Goal: Leave review/rating: Share an evaluation or opinion about a product, service, or content

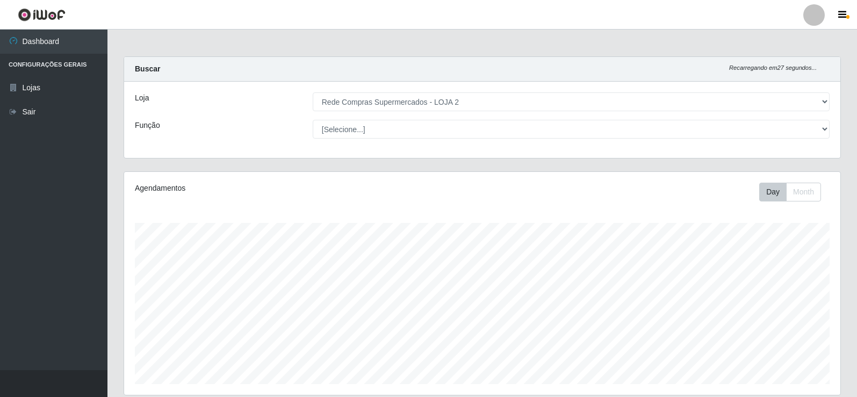
select select "161"
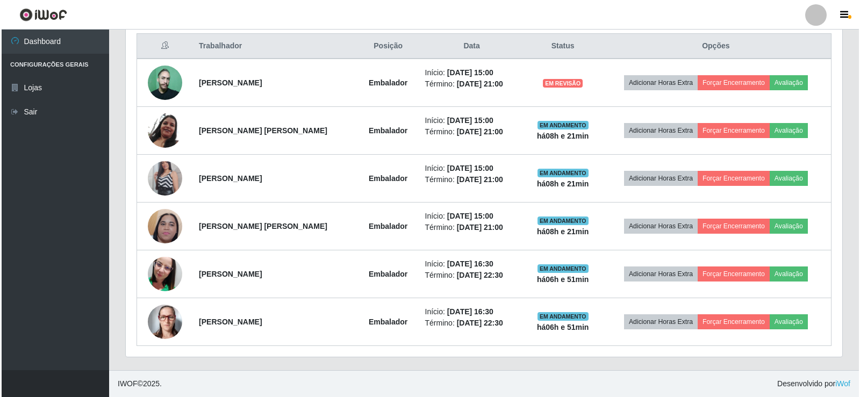
scroll to position [223, 716]
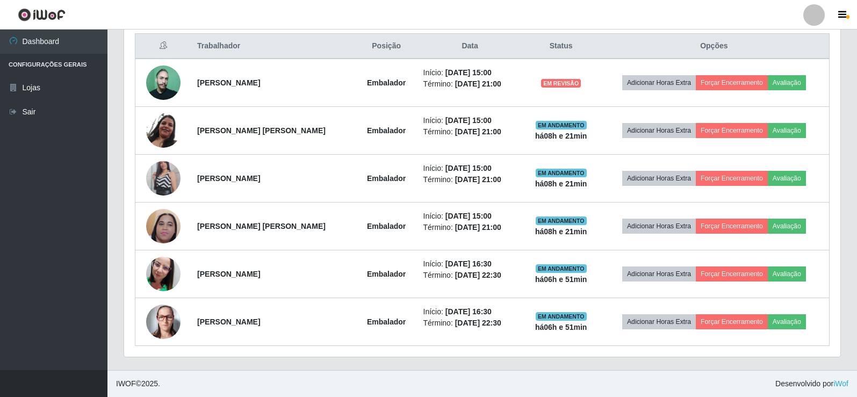
click at [162, 178] on img at bounding box center [163, 178] width 34 height 61
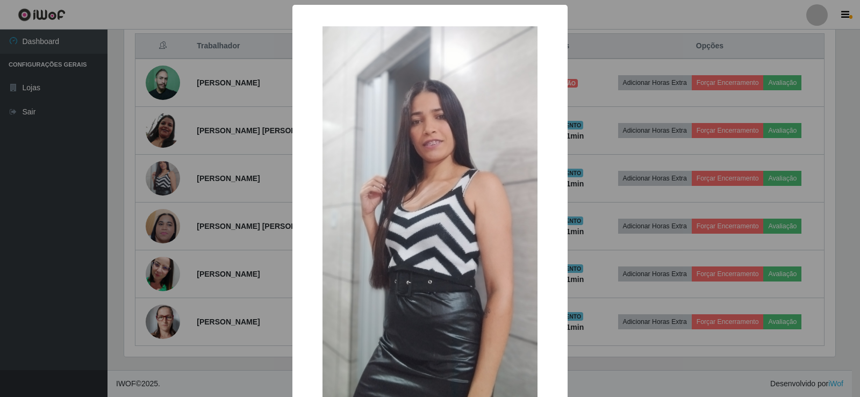
click at [162, 178] on div "× OK Cancel" at bounding box center [430, 198] width 860 height 397
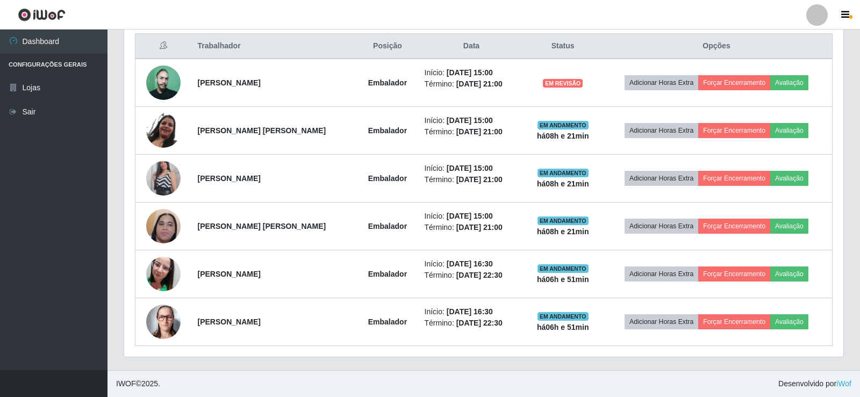
scroll to position [223, 716]
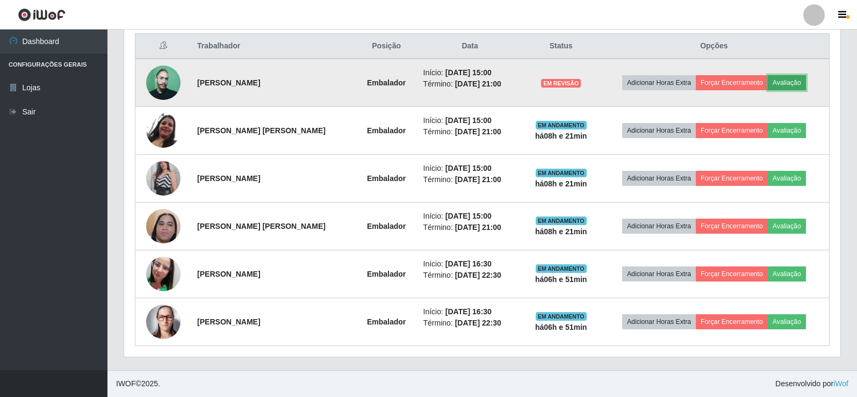
click at [778, 78] on button "Avaliação" at bounding box center [787, 82] width 38 height 15
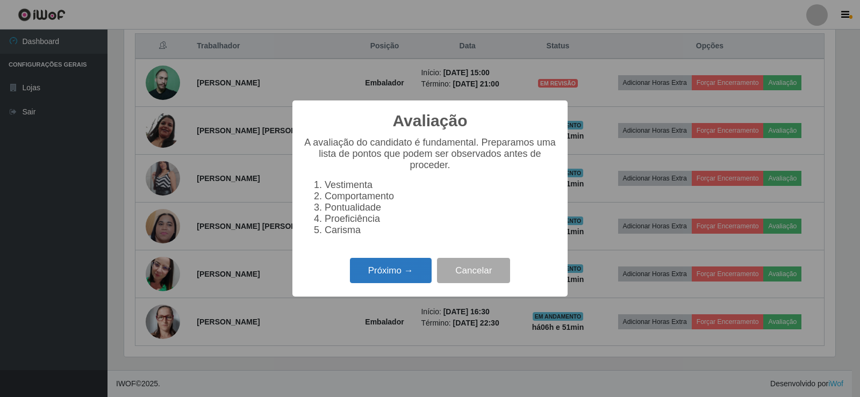
click at [387, 277] on button "Próximo →" at bounding box center [391, 270] width 82 height 25
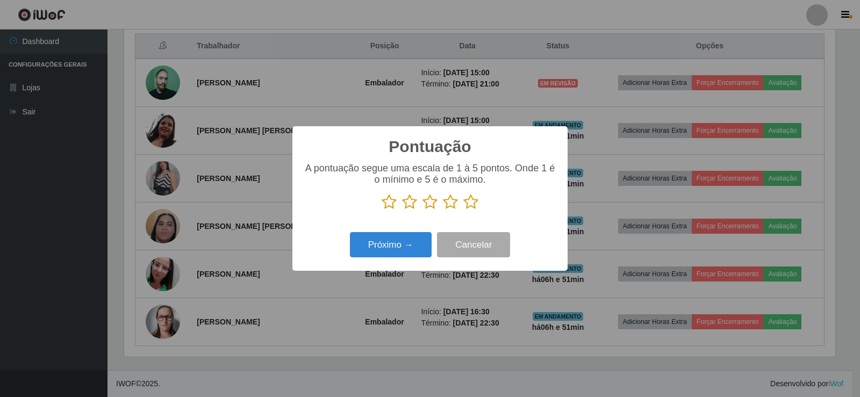
click at [473, 206] on icon at bounding box center [470, 202] width 15 height 16
click at [463, 210] on input "radio" at bounding box center [463, 210] width 0 height 0
click at [372, 247] on button "Próximo →" at bounding box center [391, 244] width 82 height 25
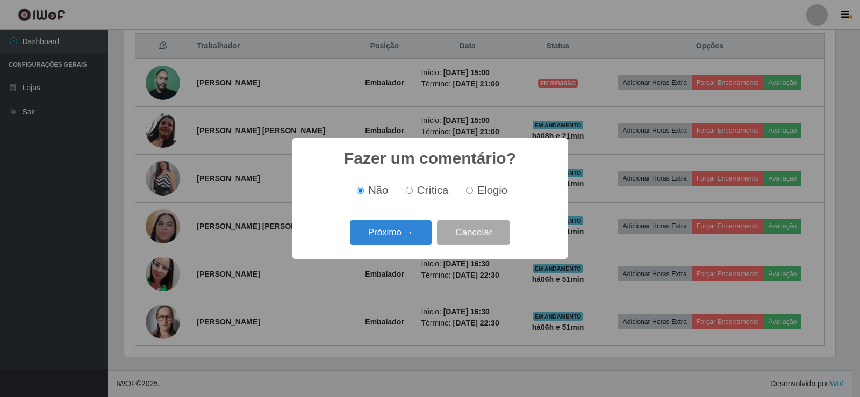
click at [391, 255] on div "Fazer um comentário? × Não Crítica Elogio Próximo → Cancelar" at bounding box center [429, 198] width 275 height 120
click at [388, 240] on button "Próximo →" at bounding box center [391, 232] width 82 height 25
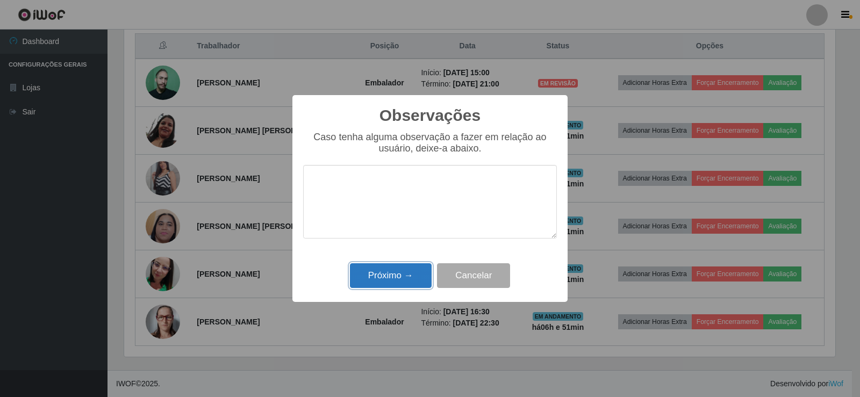
click at [382, 279] on button "Próximo →" at bounding box center [391, 275] width 82 height 25
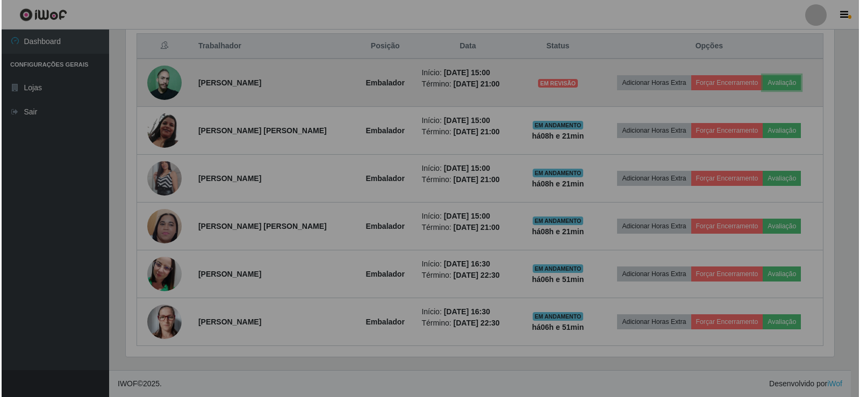
scroll to position [223, 716]
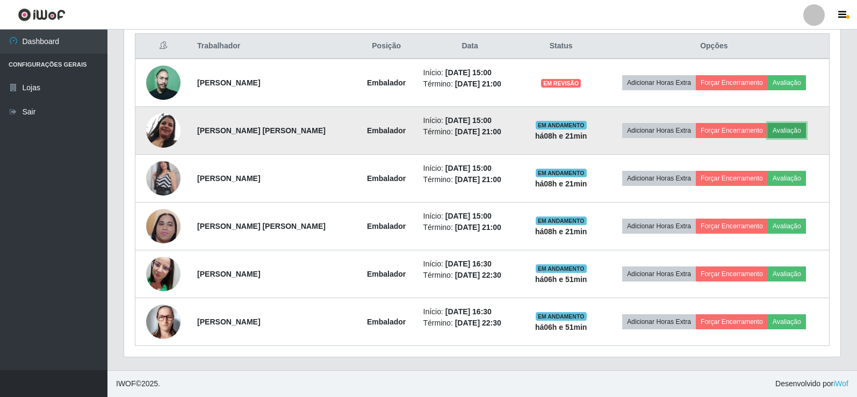
click at [785, 137] on button "Avaliação" at bounding box center [787, 130] width 38 height 15
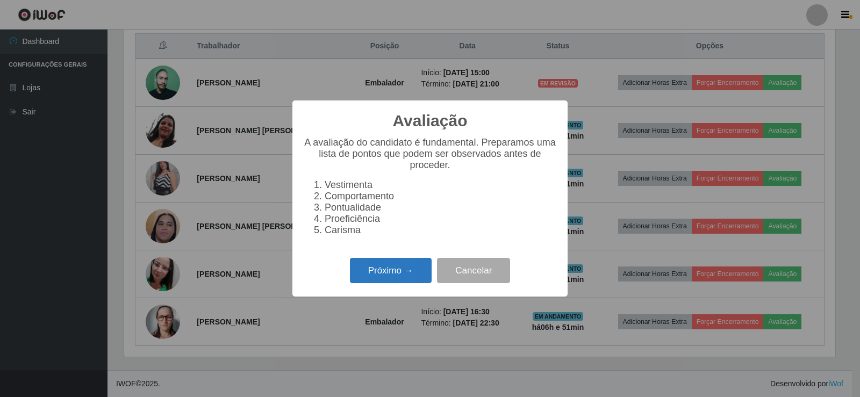
click at [376, 278] on button "Próximo →" at bounding box center [391, 270] width 82 height 25
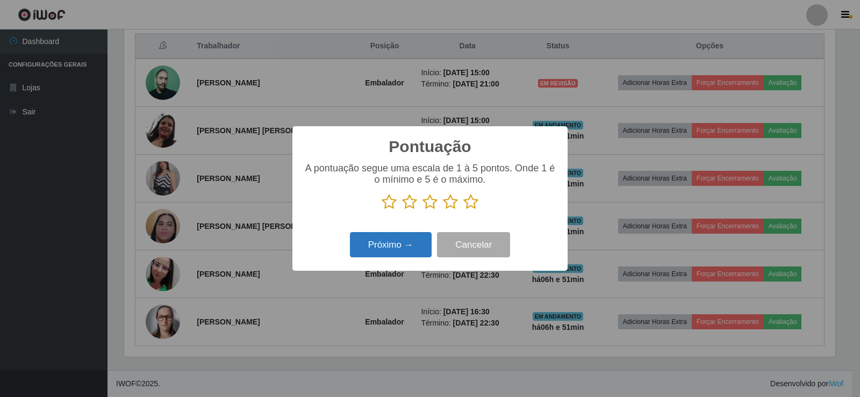
scroll to position [537036, 536548]
click at [472, 201] on icon at bounding box center [470, 202] width 15 height 16
click at [463, 210] on input "radio" at bounding box center [463, 210] width 0 height 0
click at [399, 253] on button "Próximo →" at bounding box center [391, 244] width 82 height 25
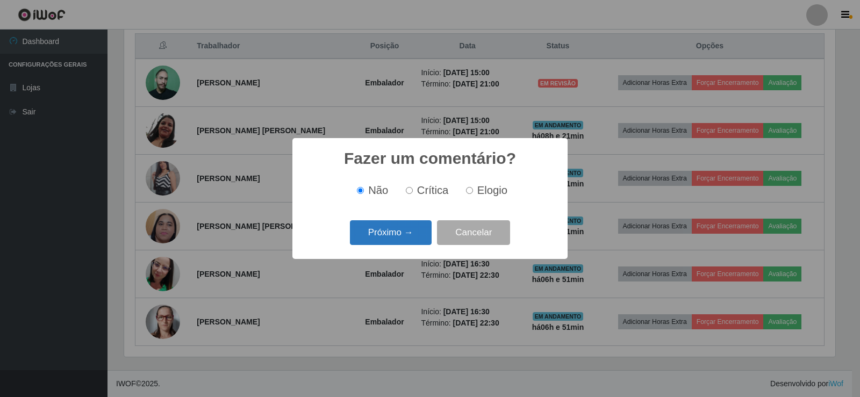
click at [391, 243] on button "Próximo →" at bounding box center [391, 232] width 82 height 25
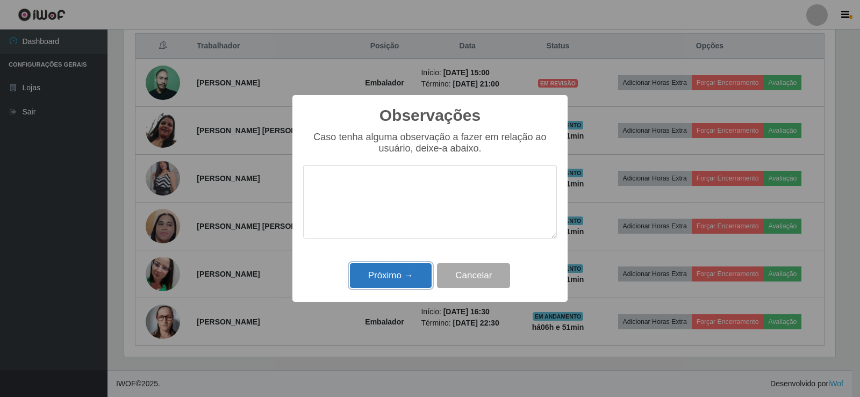
click at [393, 275] on button "Próximo →" at bounding box center [391, 275] width 82 height 25
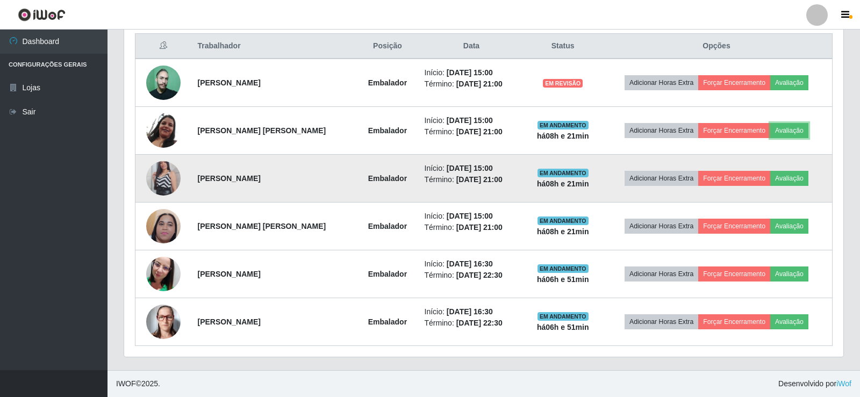
scroll to position [223, 716]
click at [782, 182] on button "Avaliação" at bounding box center [787, 178] width 38 height 15
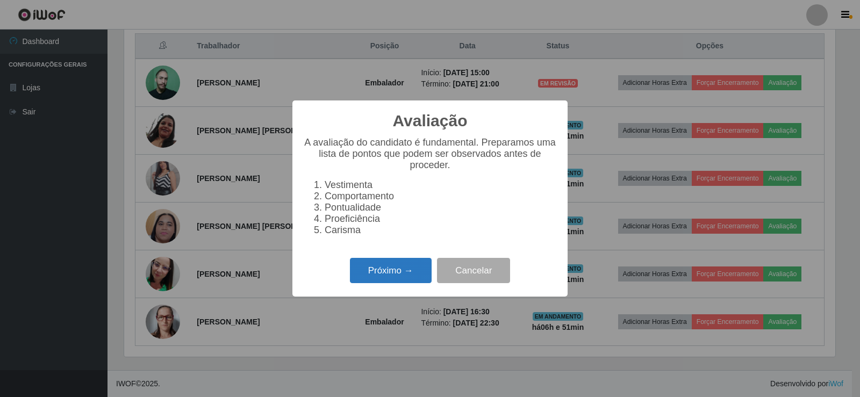
click at [405, 280] on button "Próximo →" at bounding box center [391, 270] width 82 height 25
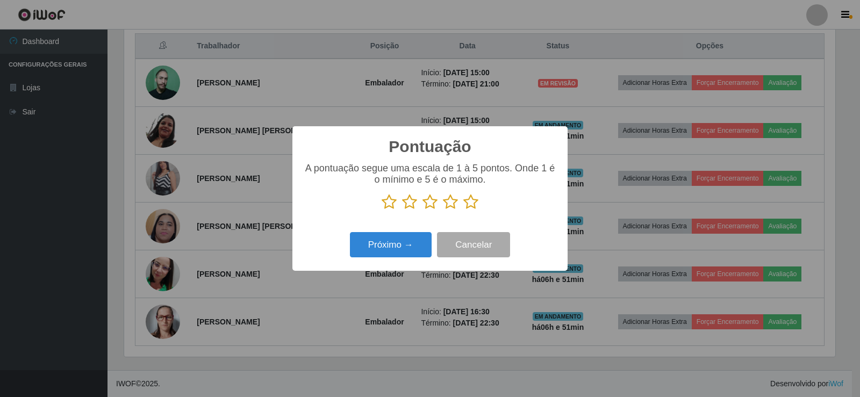
click at [472, 208] on icon at bounding box center [470, 202] width 15 height 16
click at [463, 210] on input "radio" at bounding box center [463, 210] width 0 height 0
click at [409, 243] on button "Próximo →" at bounding box center [391, 244] width 82 height 25
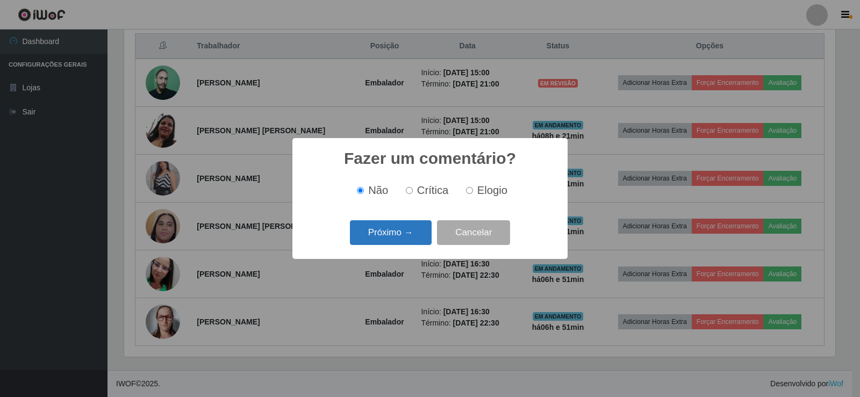
click at [383, 244] on div "Próximo → Cancelar" at bounding box center [430, 232] width 254 height 31
click at [380, 251] on div "Fazer um comentário? × Não Crítica Elogio Próximo → Cancelar" at bounding box center [429, 198] width 275 height 120
click at [386, 233] on button "Próximo →" at bounding box center [391, 232] width 82 height 25
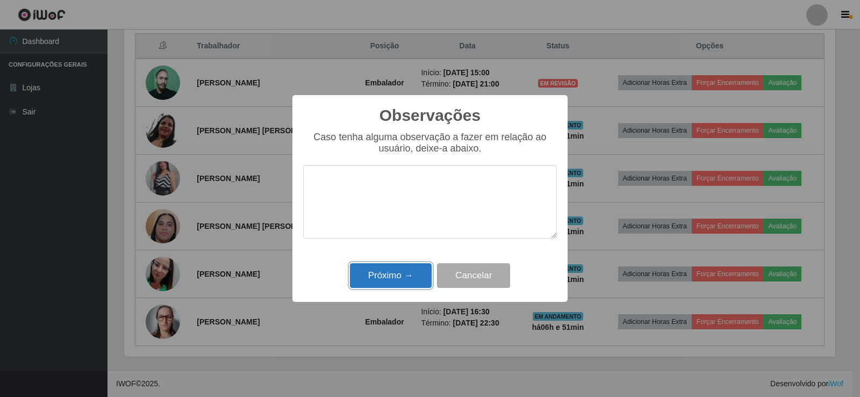
click at [395, 283] on button "Próximo →" at bounding box center [391, 275] width 82 height 25
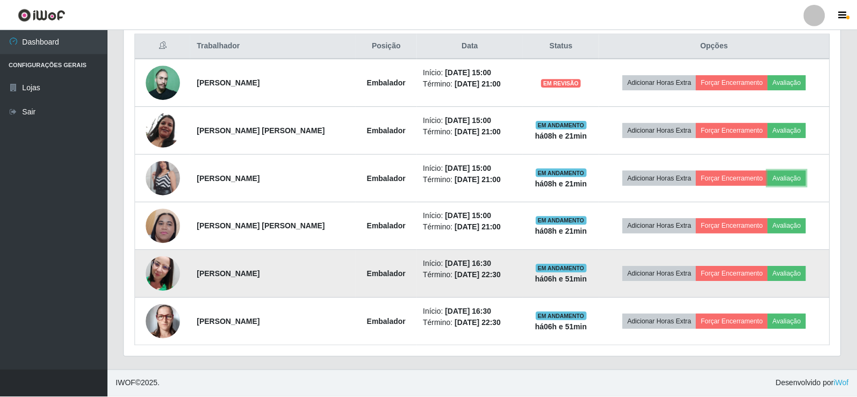
scroll to position [223, 716]
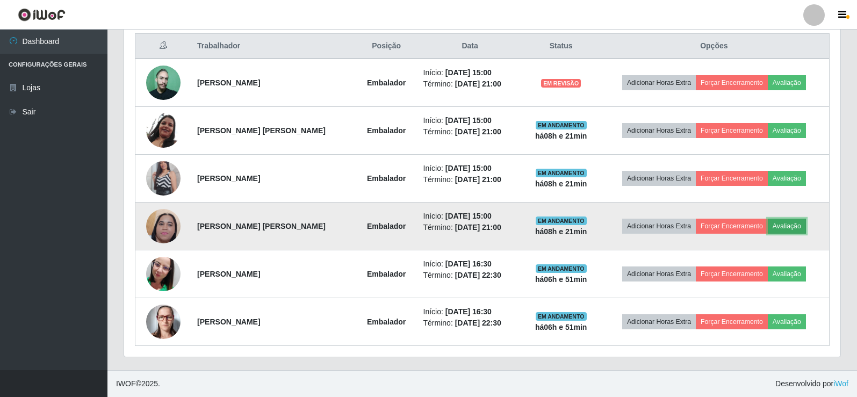
click at [780, 229] on button "Avaliação" at bounding box center [787, 226] width 38 height 15
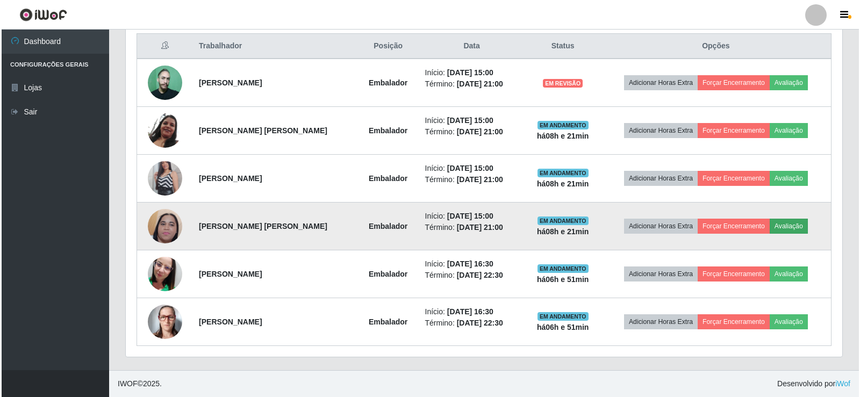
scroll to position [223, 711]
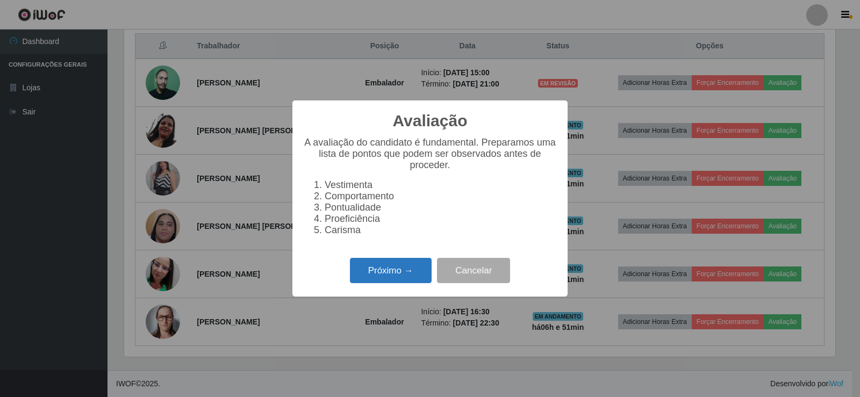
click at [395, 270] on button "Próximo →" at bounding box center [391, 270] width 82 height 25
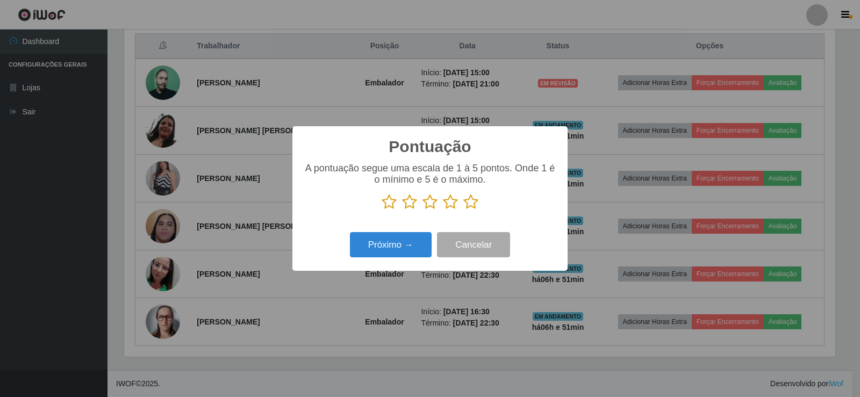
click at [469, 206] on icon at bounding box center [470, 202] width 15 height 16
click at [463, 210] on input "radio" at bounding box center [463, 210] width 0 height 0
click at [403, 237] on button "Próximo →" at bounding box center [391, 244] width 82 height 25
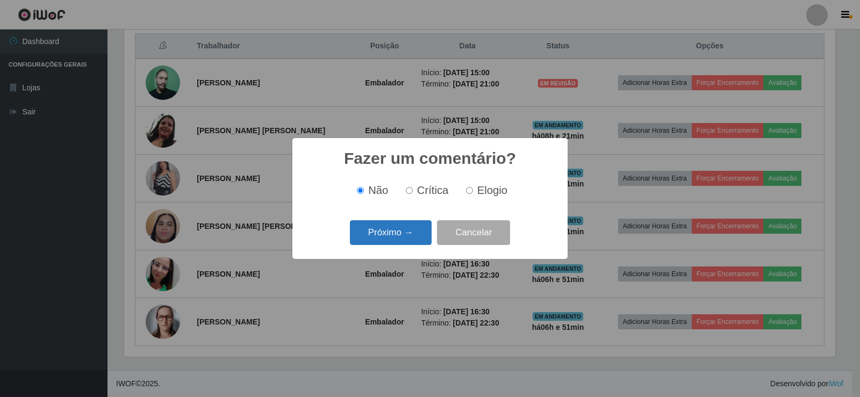
click at [382, 236] on button "Próximo →" at bounding box center [391, 232] width 82 height 25
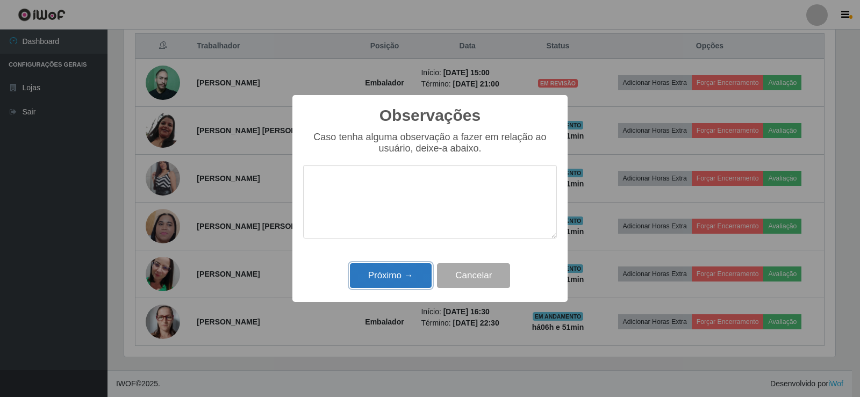
click at [390, 275] on button "Próximo →" at bounding box center [391, 275] width 82 height 25
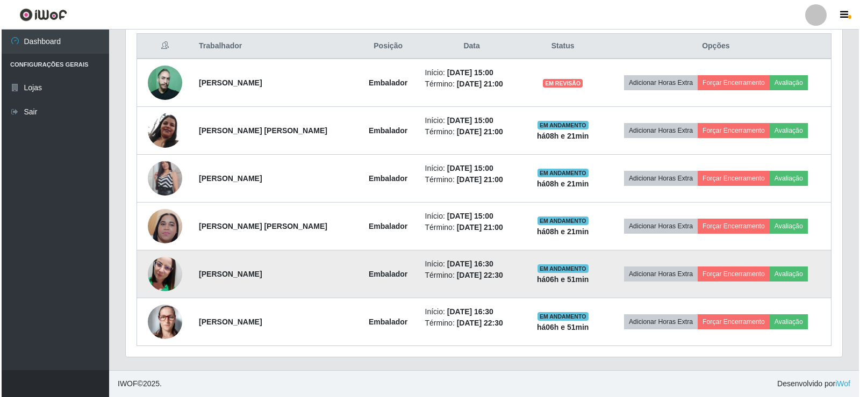
scroll to position [223, 716]
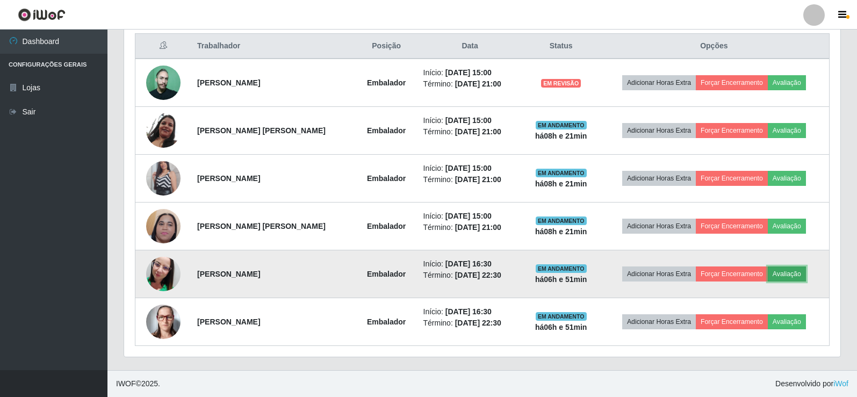
click at [790, 272] on button "Avaliação" at bounding box center [787, 273] width 38 height 15
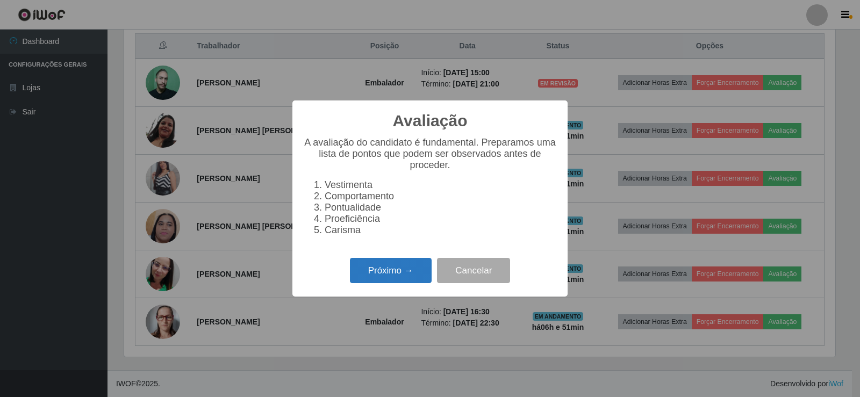
click at [376, 275] on button "Próximo →" at bounding box center [391, 270] width 82 height 25
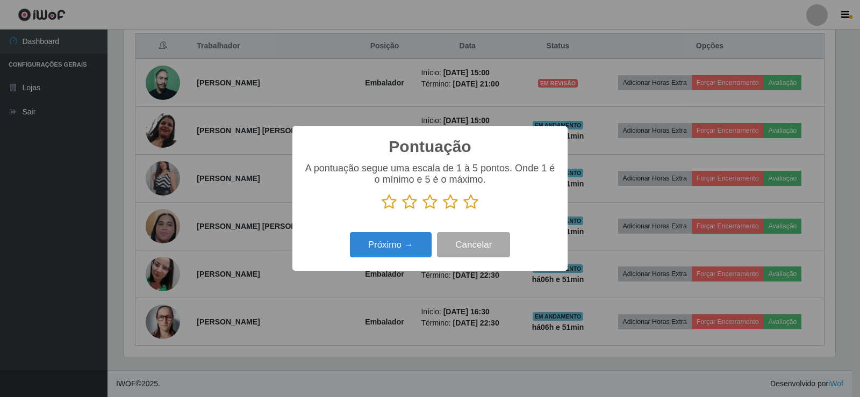
click at [470, 208] on icon at bounding box center [470, 202] width 15 height 16
click at [463, 210] on input "radio" at bounding box center [463, 210] width 0 height 0
click at [406, 237] on button "Próximo →" at bounding box center [391, 244] width 82 height 25
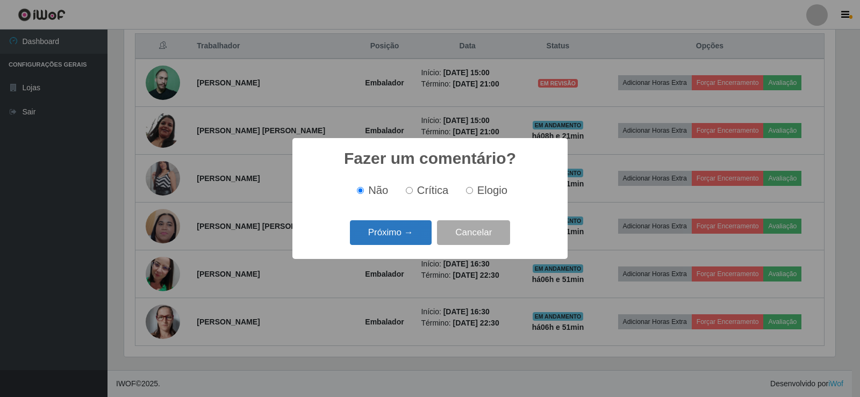
click at [387, 239] on button "Próximo →" at bounding box center [391, 232] width 82 height 25
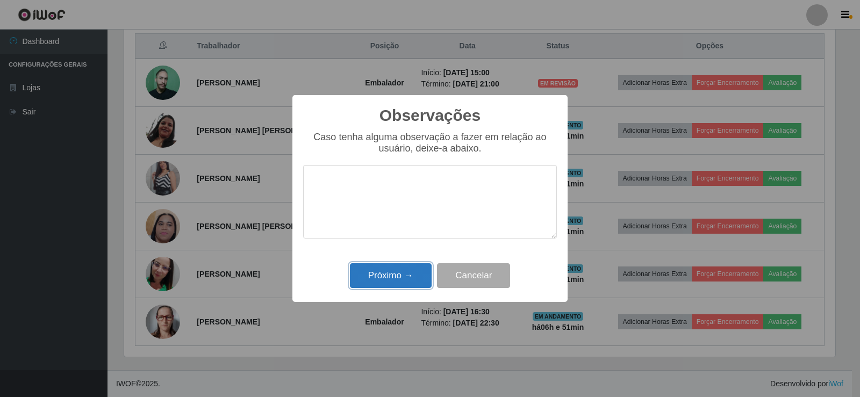
click at [390, 268] on button "Próximo →" at bounding box center [391, 275] width 82 height 25
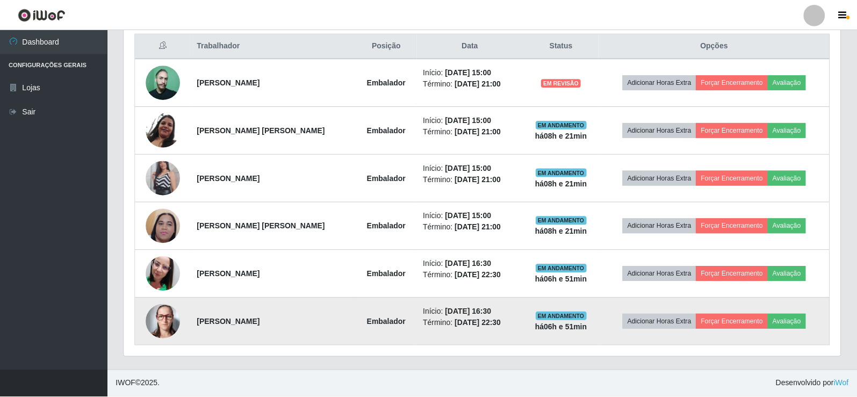
scroll to position [223, 716]
click at [797, 320] on button "Avaliação" at bounding box center [787, 321] width 38 height 15
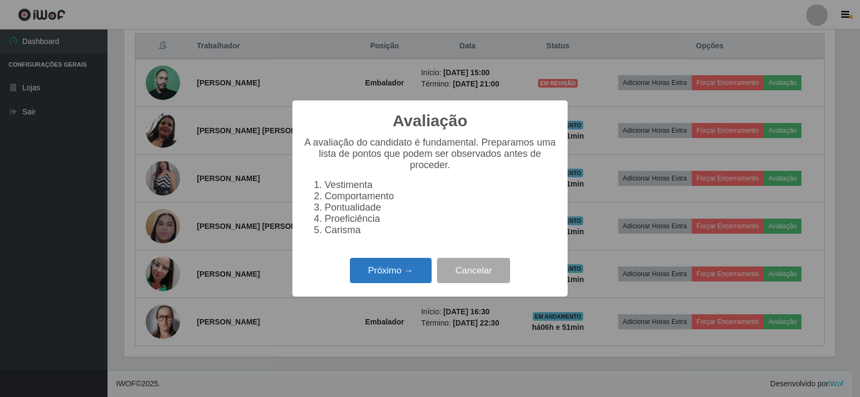
click at [401, 269] on button "Próximo →" at bounding box center [391, 270] width 82 height 25
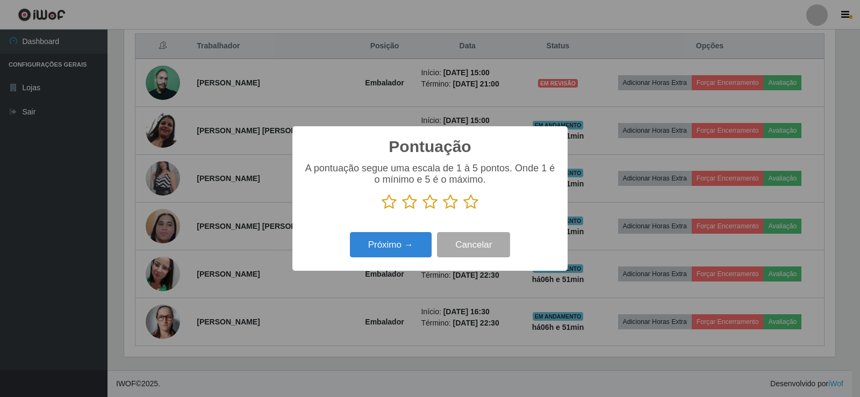
click at [466, 207] on icon at bounding box center [470, 202] width 15 height 16
click at [463, 210] on input "radio" at bounding box center [463, 210] width 0 height 0
click at [390, 234] on button "Próximo →" at bounding box center [391, 244] width 82 height 25
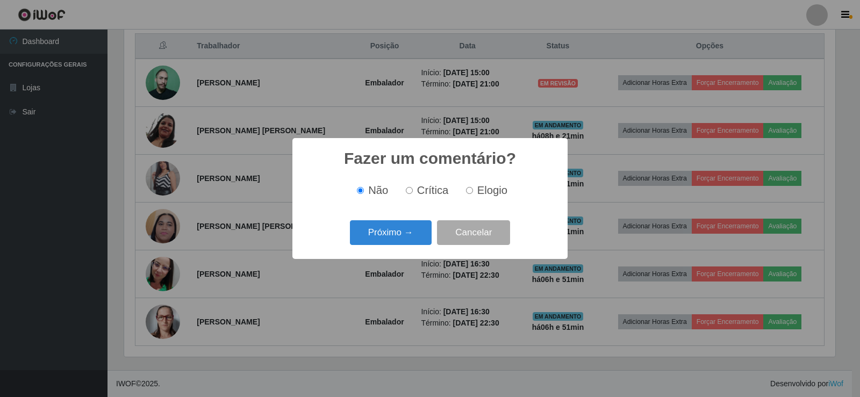
click at [369, 245] on button "Próximo →" at bounding box center [391, 232] width 82 height 25
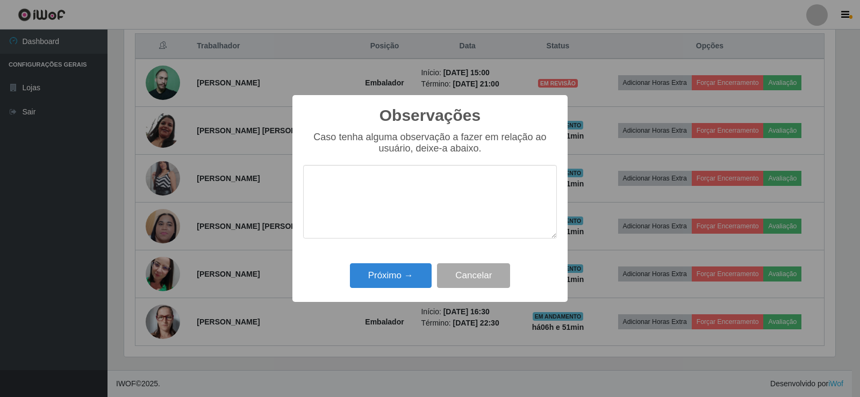
click at [368, 237] on textarea at bounding box center [430, 202] width 254 height 74
click at [380, 266] on button "Próximo →" at bounding box center [391, 275] width 82 height 25
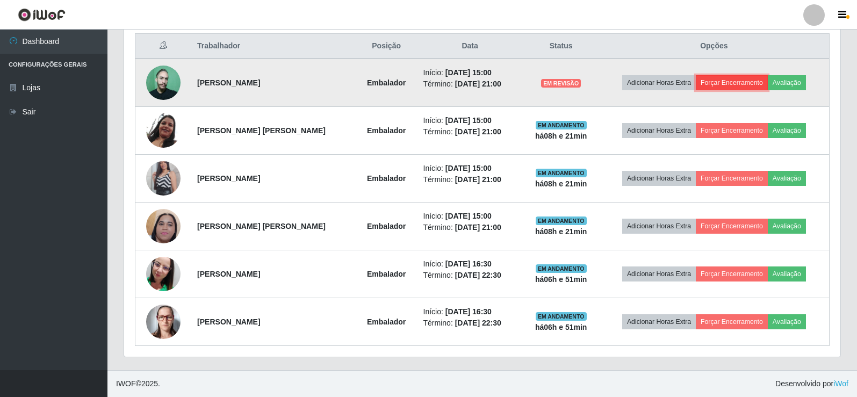
click at [709, 84] on button "Forçar Encerramento" at bounding box center [732, 82] width 72 height 15
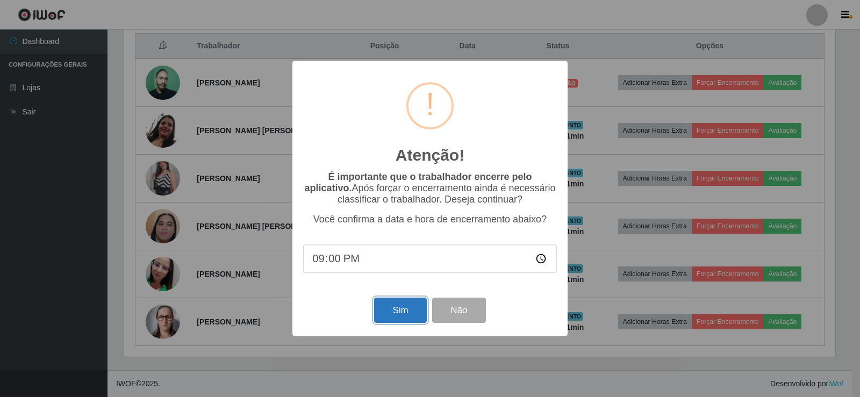
click at [392, 312] on button "Sim" at bounding box center [400, 310] width 52 height 25
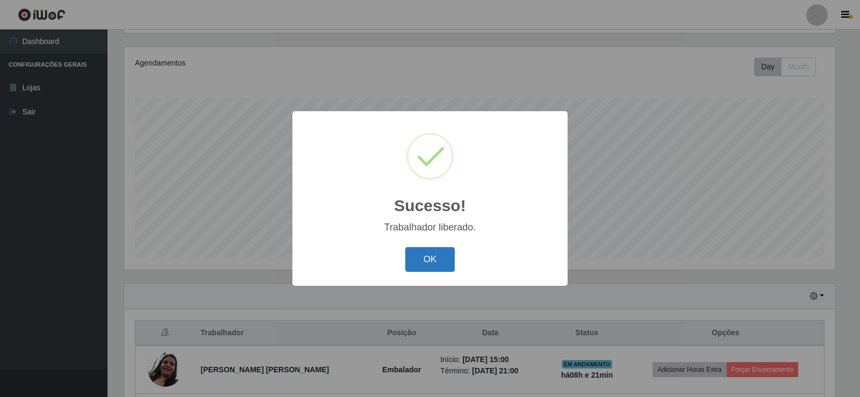
click at [418, 262] on button "OK" at bounding box center [430, 259] width 50 height 25
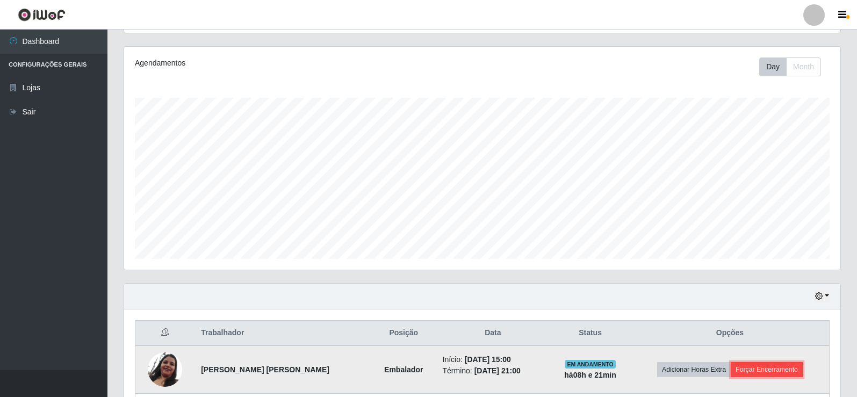
click at [753, 365] on button "Forçar Encerramento" at bounding box center [767, 369] width 72 height 15
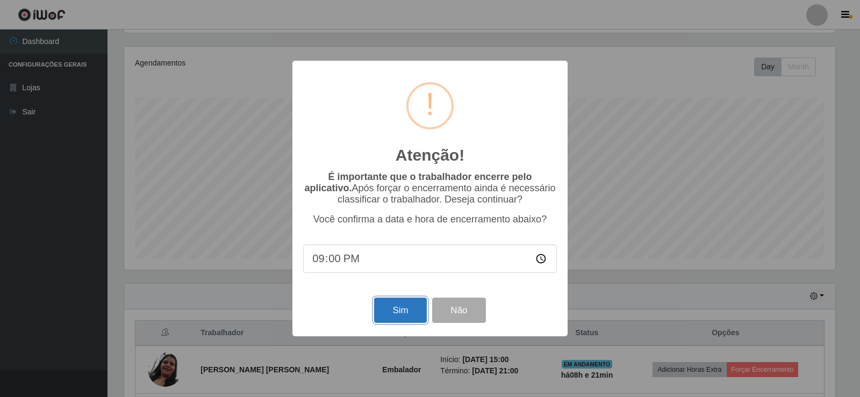
click at [398, 304] on button "Sim" at bounding box center [400, 310] width 52 height 25
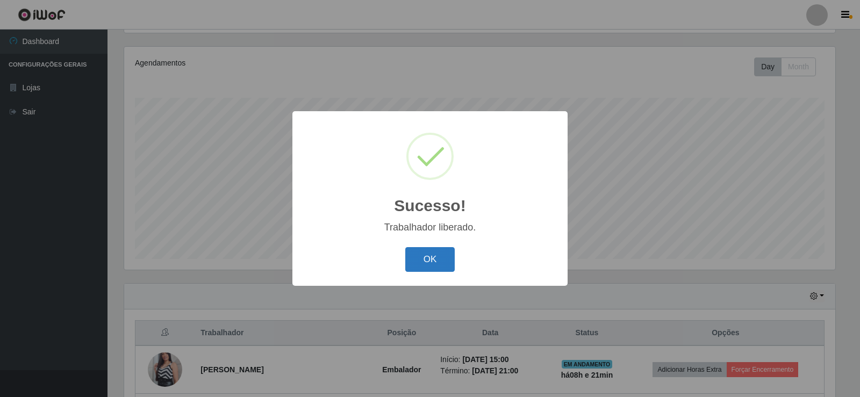
drag, startPoint x: 395, startPoint y: 246, endPoint x: 426, endPoint y: 262, distance: 34.4
click at [411, 257] on div "OK Cancel" at bounding box center [430, 259] width 254 height 31
click at [426, 262] on button "OK" at bounding box center [430, 259] width 50 height 25
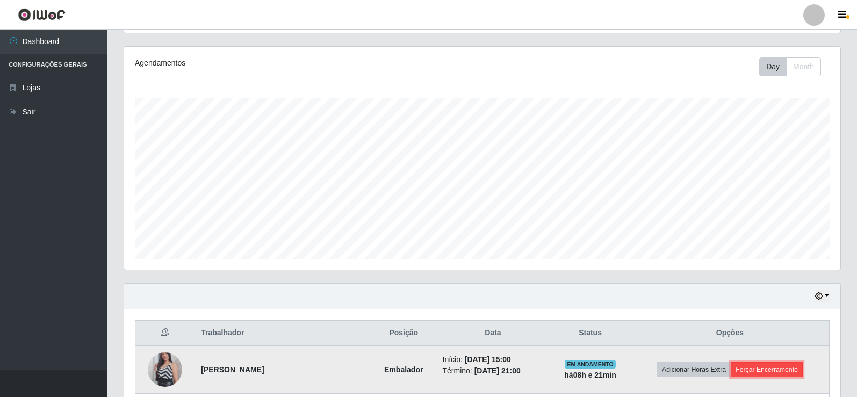
click at [749, 370] on button "Forçar Encerramento" at bounding box center [767, 369] width 72 height 15
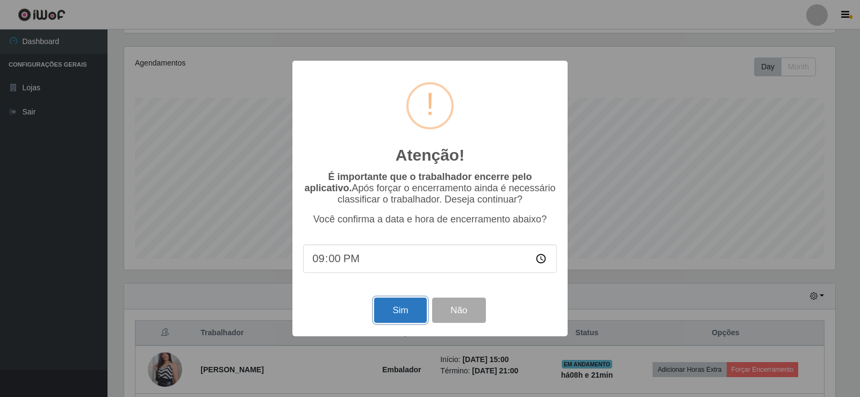
click at [405, 307] on button "Sim" at bounding box center [400, 310] width 52 height 25
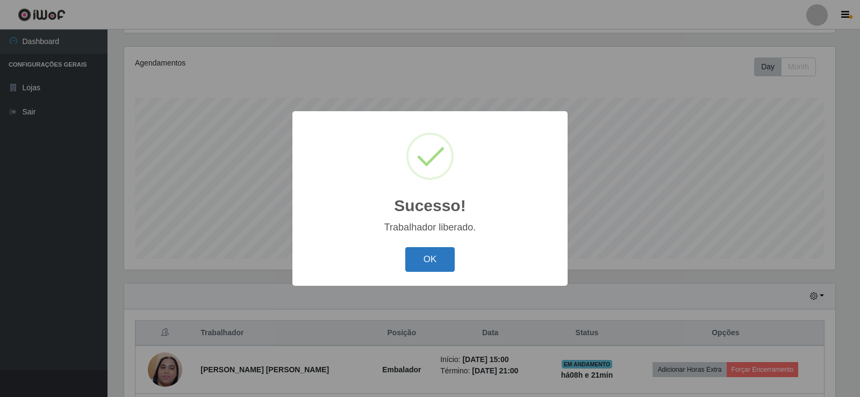
click at [442, 266] on button "OK" at bounding box center [430, 259] width 50 height 25
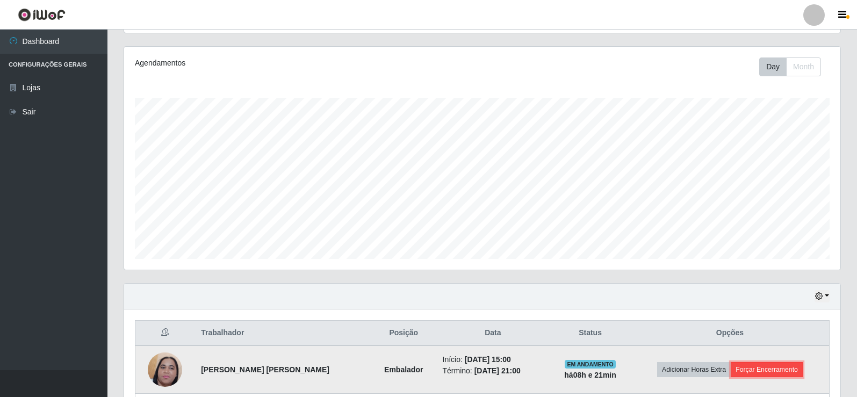
click at [768, 373] on button "Forçar Encerramento" at bounding box center [767, 369] width 72 height 15
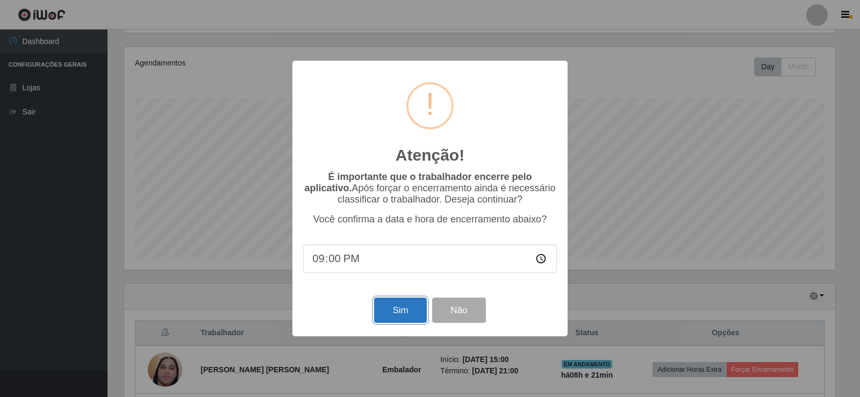
click at [402, 309] on button "Sim" at bounding box center [400, 310] width 52 height 25
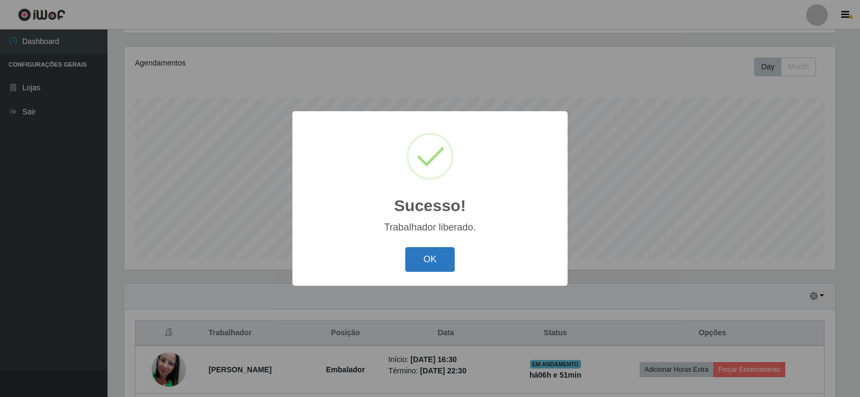
click at [432, 257] on button "OK" at bounding box center [430, 259] width 50 height 25
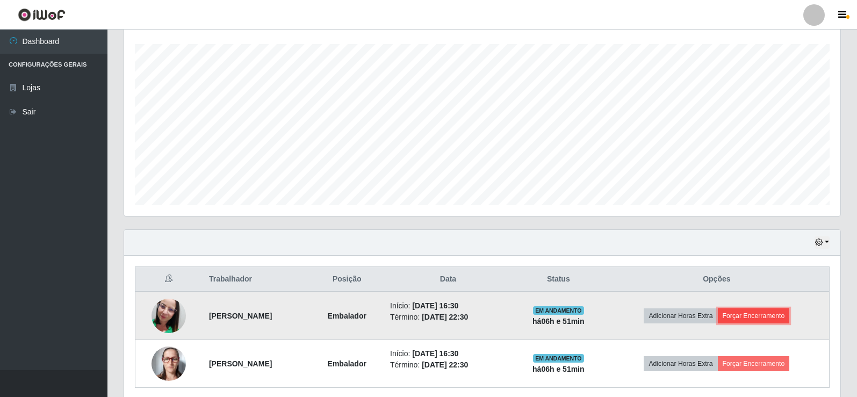
click at [769, 318] on button "Forçar Encerramento" at bounding box center [754, 315] width 72 height 15
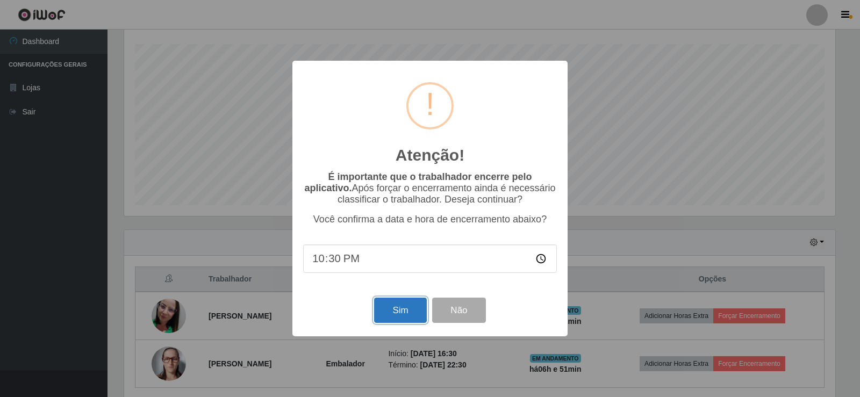
click at [386, 315] on button "Sim" at bounding box center [400, 310] width 52 height 25
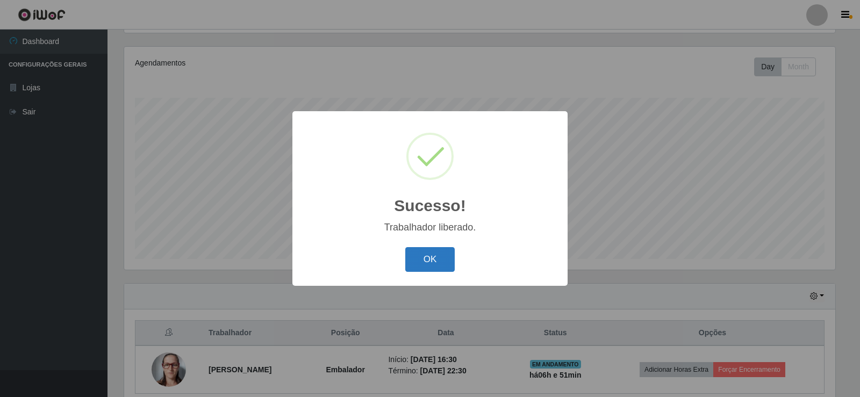
click at [423, 257] on button "OK" at bounding box center [430, 259] width 50 height 25
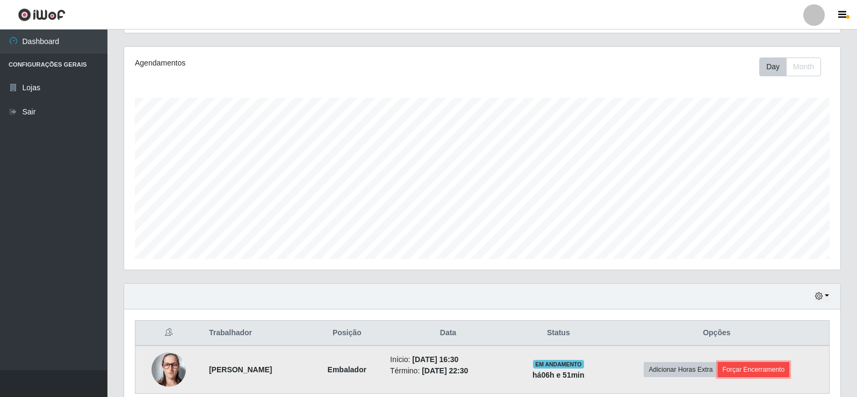
click at [762, 367] on button "Forçar Encerramento" at bounding box center [754, 369] width 72 height 15
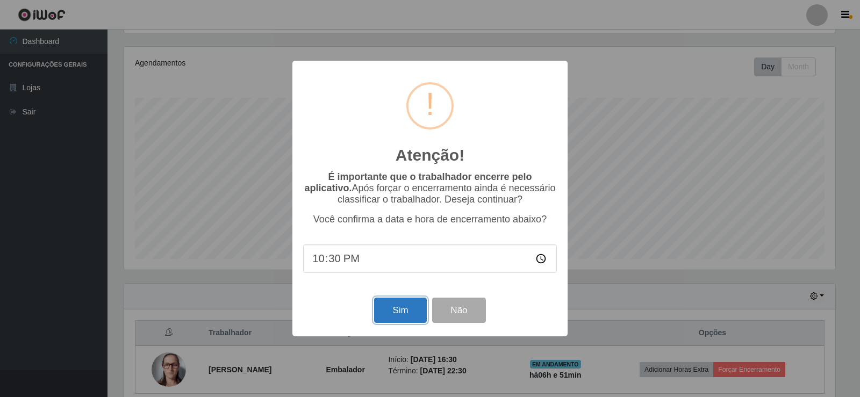
click at [402, 309] on button "Sim" at bounding box center [400, 310] width 52 height 25
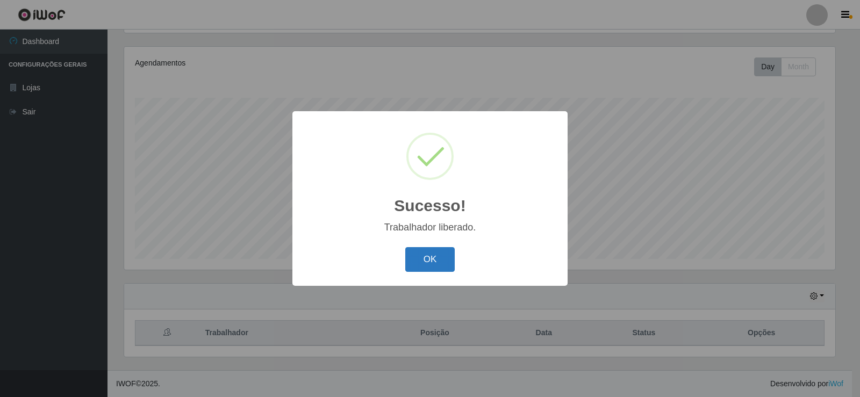
click at [423, 264] on button "OK" at bounding box center [430, 259] width 50 height 25
